Goal: Use online tool/utility: Utilize a website feature to perform a specific function

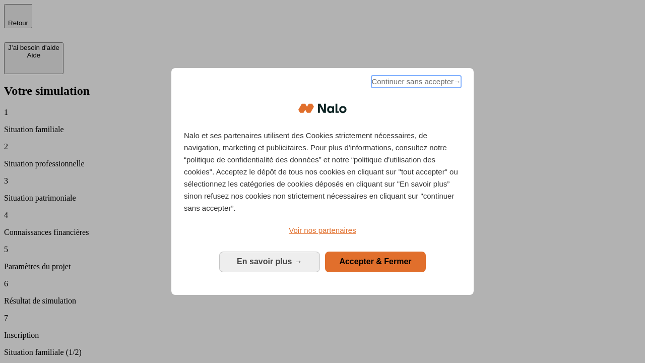
click at [416, 83] on span "Continuer sans accepter →" at bounding box center [417, 82] width 90 height 12
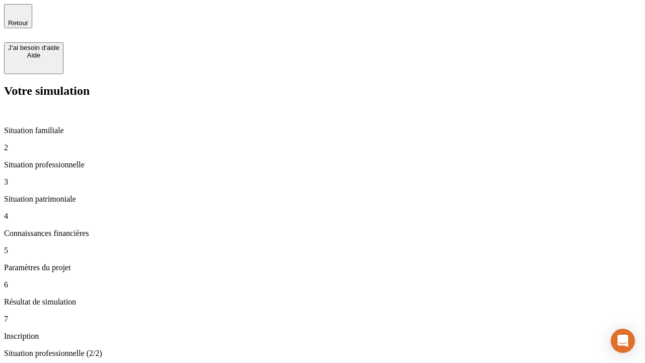
type input "70 000"
type input "1 000"
